Goal: Information Seeking & Learning: Check status

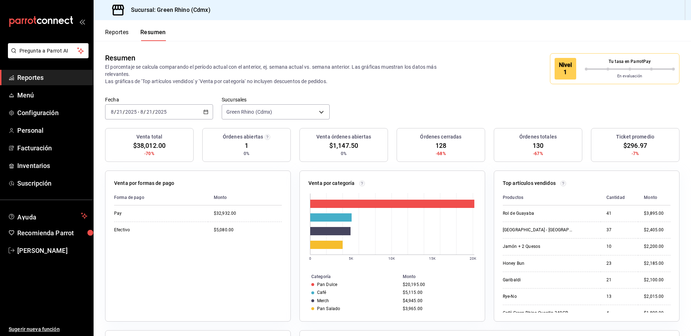
scroll to position [3, 0]
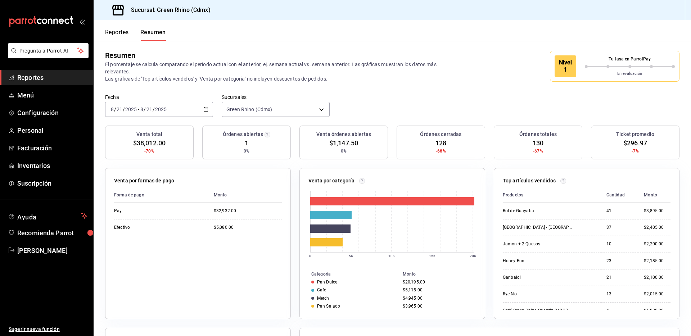
click at [109, 26] on div "Reportes Resumen" at bounding box center [130, 30] width 72 height 21
click at [110, 31] on button "Reportes" at bounding box center [117, 35] width 24 height 12
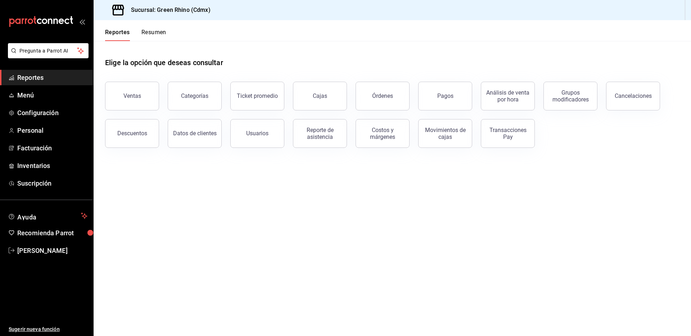
click at [162, 92] on div "Categorías" at bounding box center [190, 91] width 63 height 37
click at [158, 92] on div "Ventas" at bounding box center [127, 91] width 63 height 37
click at [138, 92] on button "Ventas" at bounding box center [132, 96] width 54 height 29
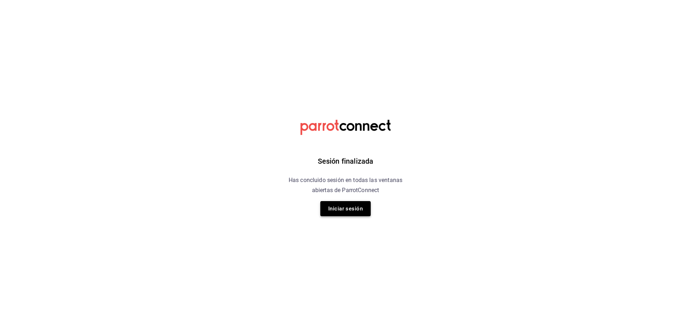
click at [355, 213] on button "Iniciar sesión" at bounding box center [345, 208] width 50 height 15
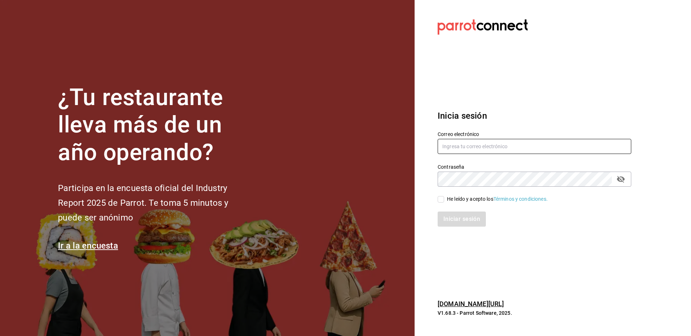
click at [457, 148] on input "text" at bounding box center [533, 146] width 193 height 15
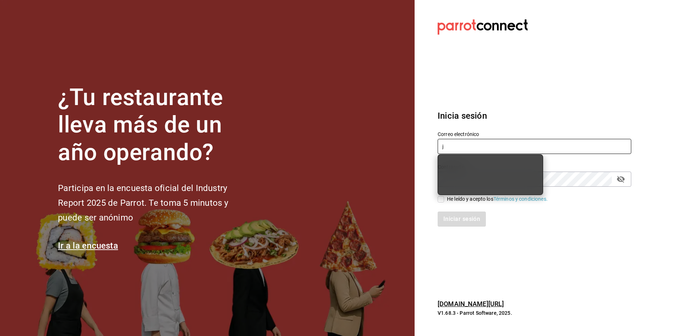
type input "julian@greenrhino.mx"
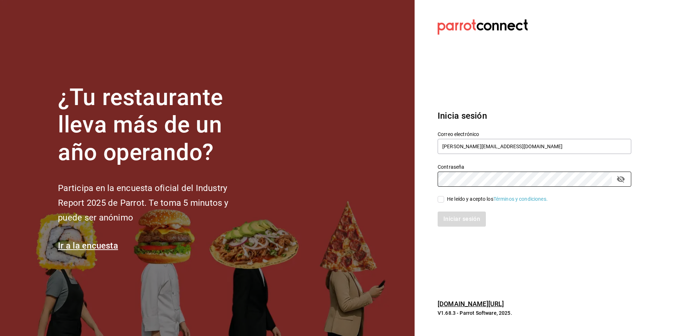
click at [446, 201] on span "He leído y acepto los Términos y condiciones." at bounding box center [496, 199] width 104 height 8
click at [444, 201] on input "He leído y acepto los Términos y condiciones." at bounding box center [440, 199] width 6 height 6
checkbox input "true"
click at [448, 218] on button "Iniciar sesión" at bounding box center [461, 218] width 49 height 15
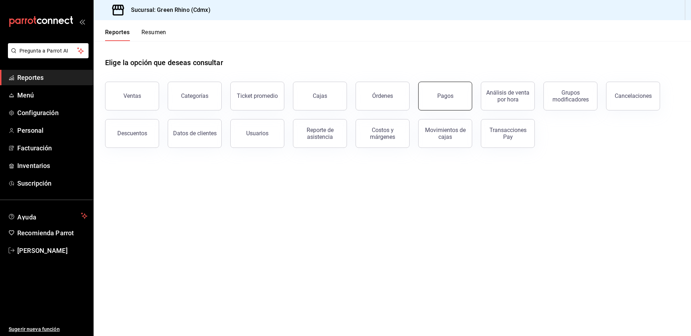
click at [449, 91] on button "Pagos" at bounding box center [445, 96] width 54 height 29
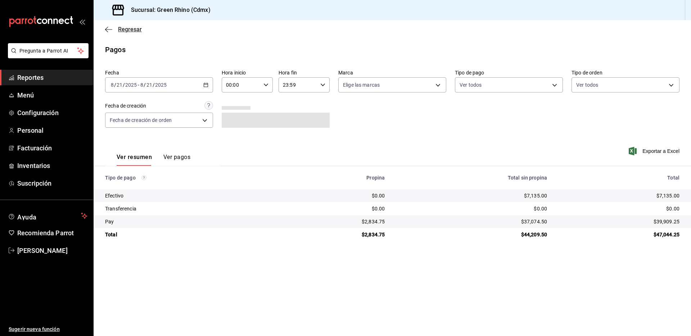
click at [120, 28] on span "Regresar" at bounding box center [130, 29] width 24 height 7
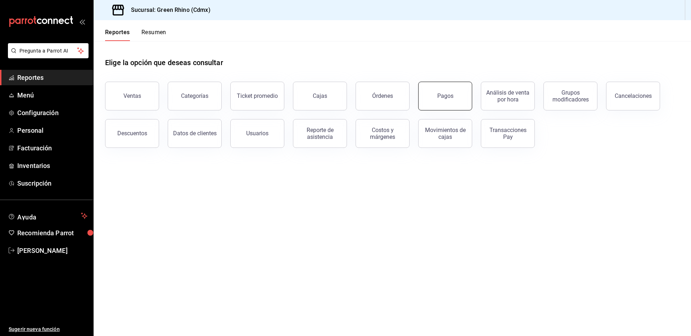
click at [435, 92] on button "Pagos" at bounding box center [445, 96] width 54 height 29
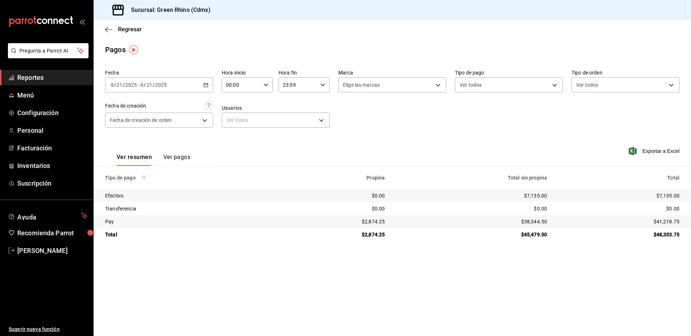
click at [121, 23] on div "Regresar" at bounding box center [392, 29] width 597 height 18
click at [123, 27] on span "Regresar" at bounding box center [130, 29] width 24 height 7
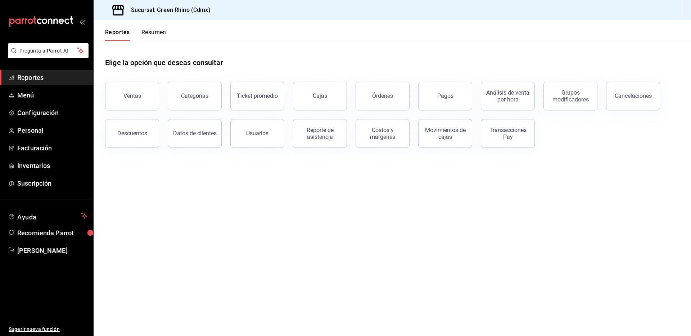
click at [153, 33] on button "Resumen" at bounding box center [153, 35] width 25 height 12
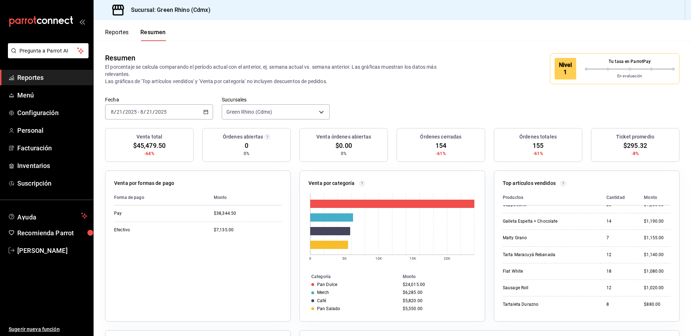
click at [115, 32] on button "Reportes" at bounding box center [117, 35] width 24 height 12
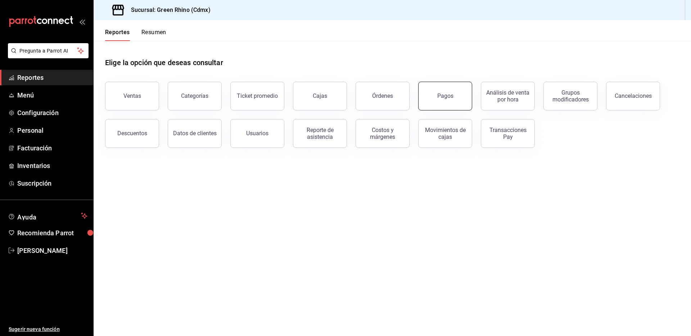
click at [459, 98] on button "Pagos" at bounding box center [445, 96] width 54 height 29
